Goal: Task Accomplishment & Management: Manage account settings

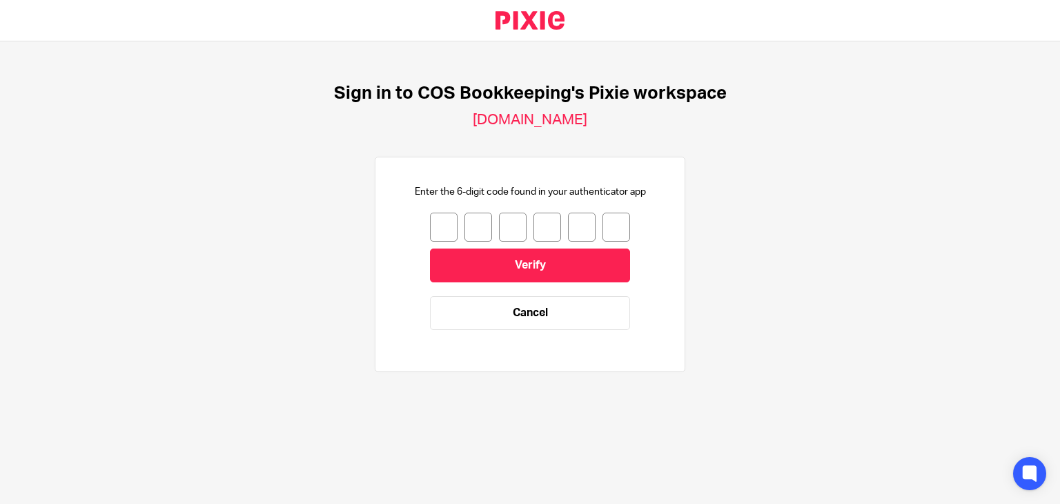
click at [442, 230] on input "number" at bounding box center [444, 227] width 28 height 29
type input "1"
type input "2"
type input "9"
type input "1"
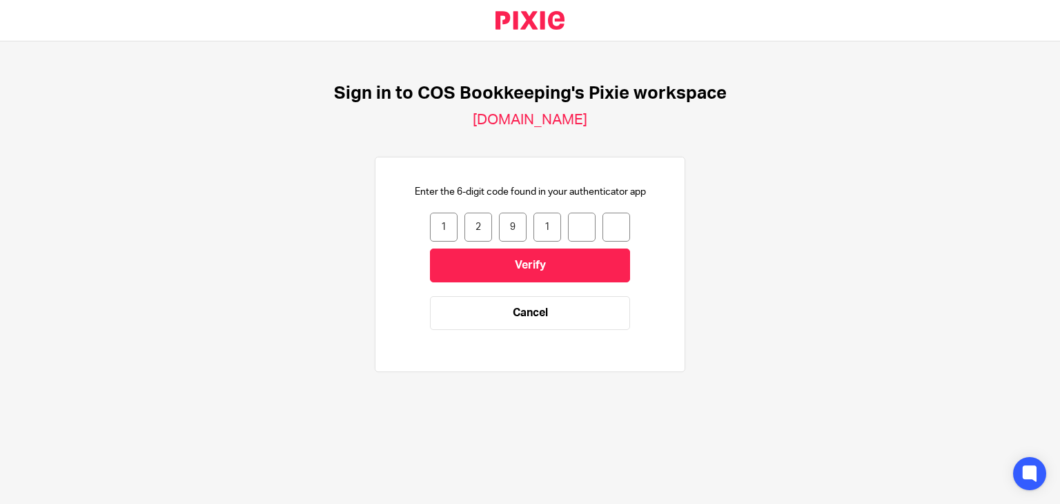
type input "3"
type input "7"
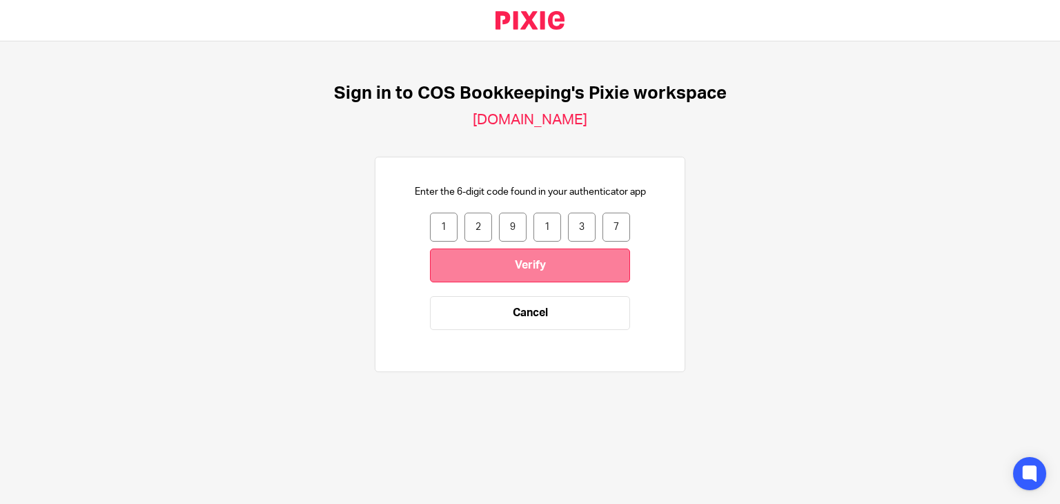
click at [493, 273] on input "Verify" at bounding box center [530, 266] width 200 height 34
